Goal: Transaction & Acquisition: Purchase product/service

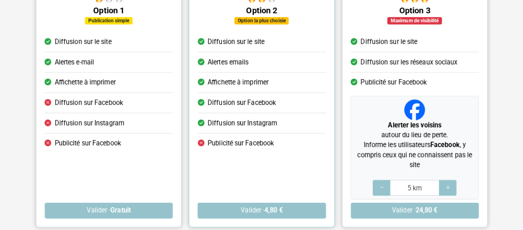
scroll to position [110, 0]
click at [449, 184] on icon at bounding box center [447, 188] width 7 height 8
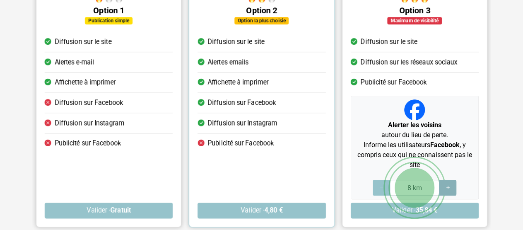
click at [449, 184] on icon at bounding box center [447, 188] width 7 height 8
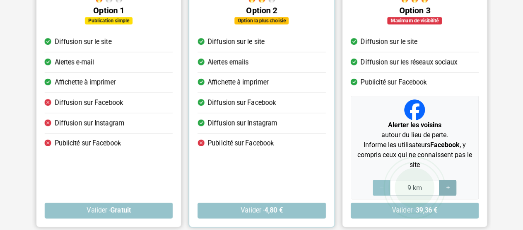
click at [449, 184] on icon at bounding box center [447, 188] width 7 height 8
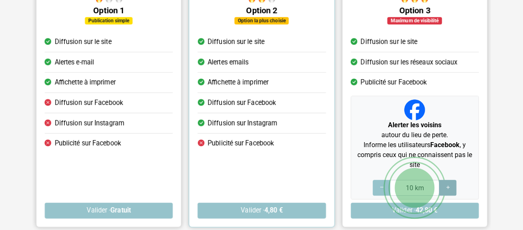
click at [449, 184] on icon at bounding box center [447, 188] width 7 height 8
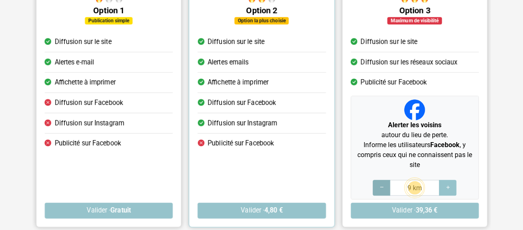
click at [379, 189] on icon at bounding box center [381, 188] width 7 height 8
type input "5 km"
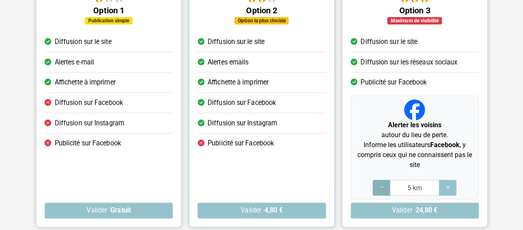
click at [379, 189] on icon at bounding box center [381, 188] width 7 height 8
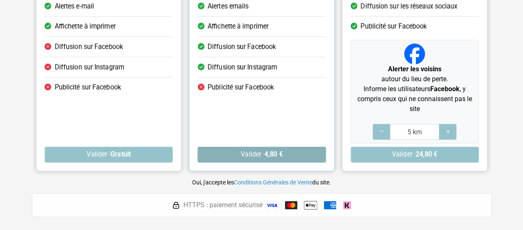
scroll to position [169, 0]
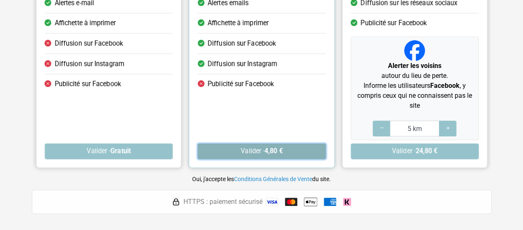
click at [290, 154] on button "Valider · 4,80 €" at bounding box center [262, 151] width 128 height 16
